Goal: Transaction & Acquisition: Purchase product/service

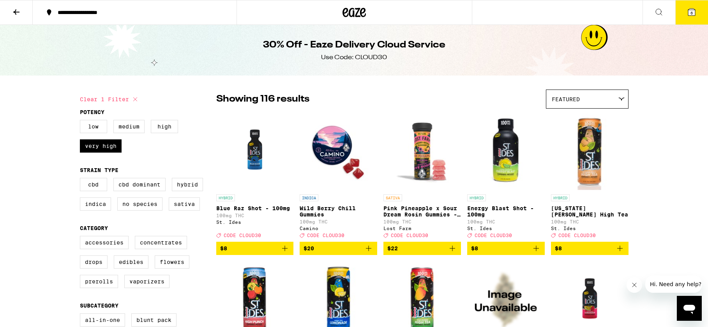
click at [688, 21] on button "6" at bounding box center [691, 12] width 33 height 24
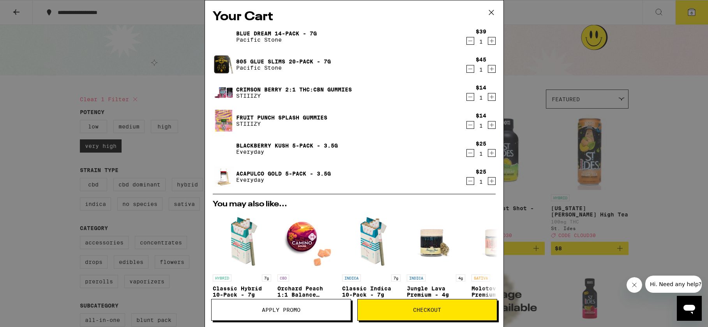
click at [414, 312] on span "Checkout" at bounding box center [427, 310] width 28 height 5
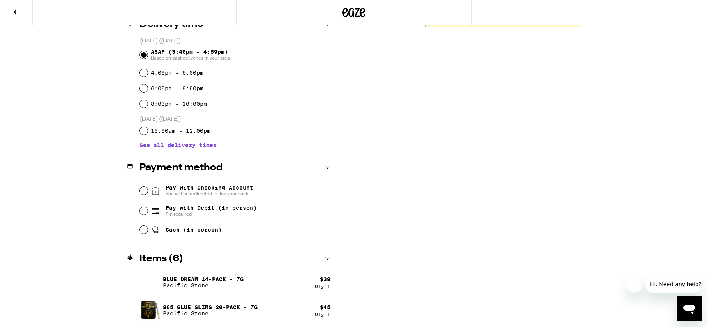
scroll to position [214, 0]
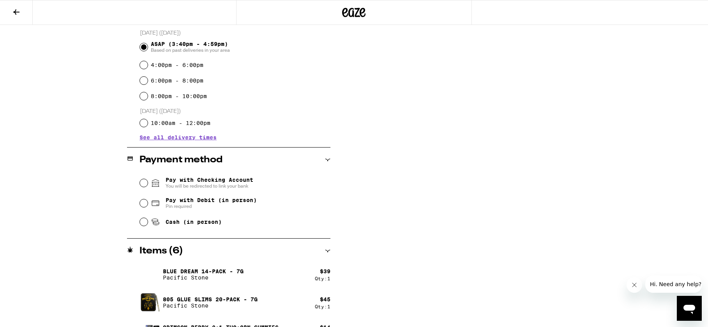
click at [151, 223] on icon at bounding box center [155, 221] width 9 height 9
click at [148, 223] on input "Cash (in person)" at bounding box center [144, 222] width 8 height 8
radio input "true"
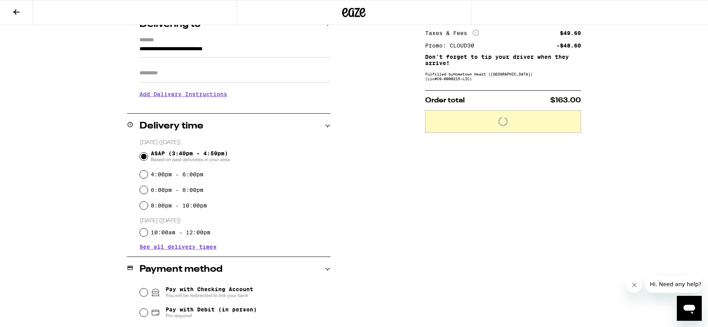
scroll to position [0, 0]
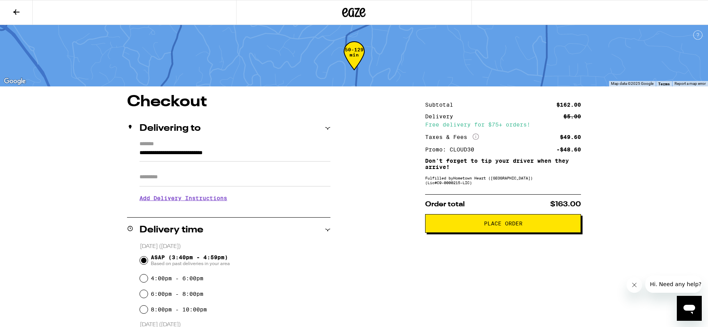
click at [490, 230] on button "Place Order" at bounding box center [503, 223] width 156 height 19
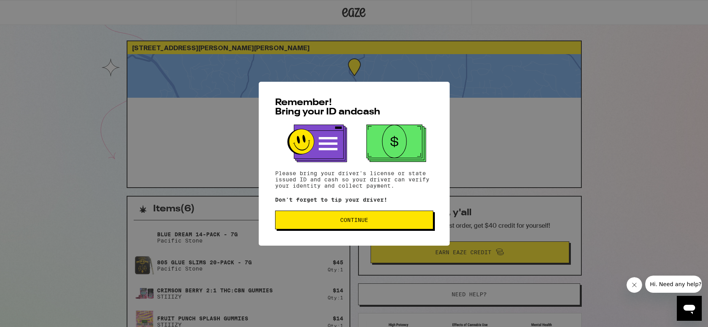
click at [324, 218] on button "Continue" at bounding box center [354, 220] width 158 height 19
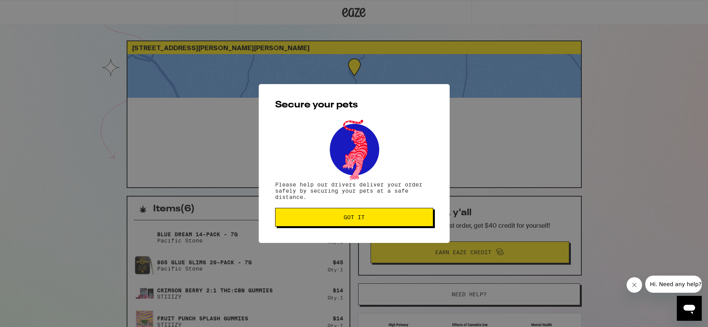
click at [322, 226] on button "Got it" at bounding box center [354, 217] width 158 height 19
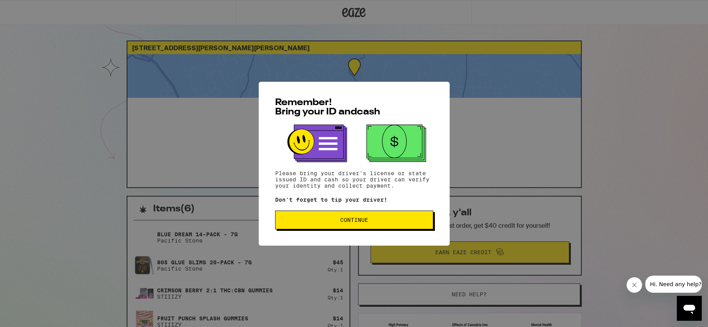
click at [328, 222] on span "Continue" at bounding box center [354, 219] width 145 height 5
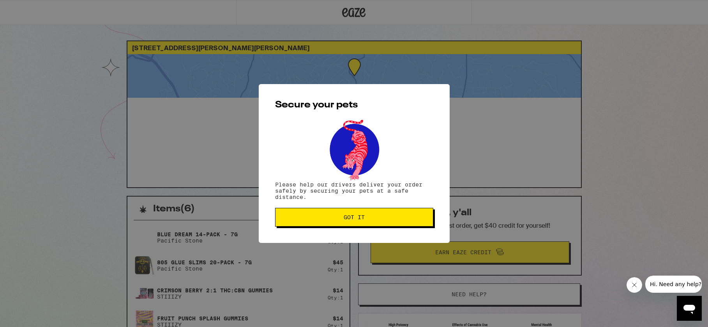
click at [328, 220] on span "Got it" at bounding box center [354, 217] width 145 height 5
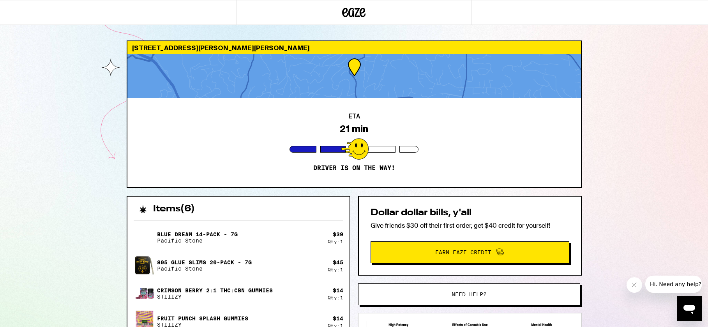
click at [444, 181] on div "ETA 21 min Driver is on the way!" at bounding box center [354, 143] width 454 height 90
click at [613, 287] on div "54 Saint Stephens Dr Orinda 94563 ETA 20 min Driver is on the way! Items ( 6 ) …" at bounding box center [354, 253] width 708 height 507
click at [91, 110] on div "54 Saint Stephens Dr Orinda 94563 ETA 20 min Driver is on the way! Items ( 6 ) …" at bounding box center [354, 253] width 708 height 507
